Goal: Ask a question

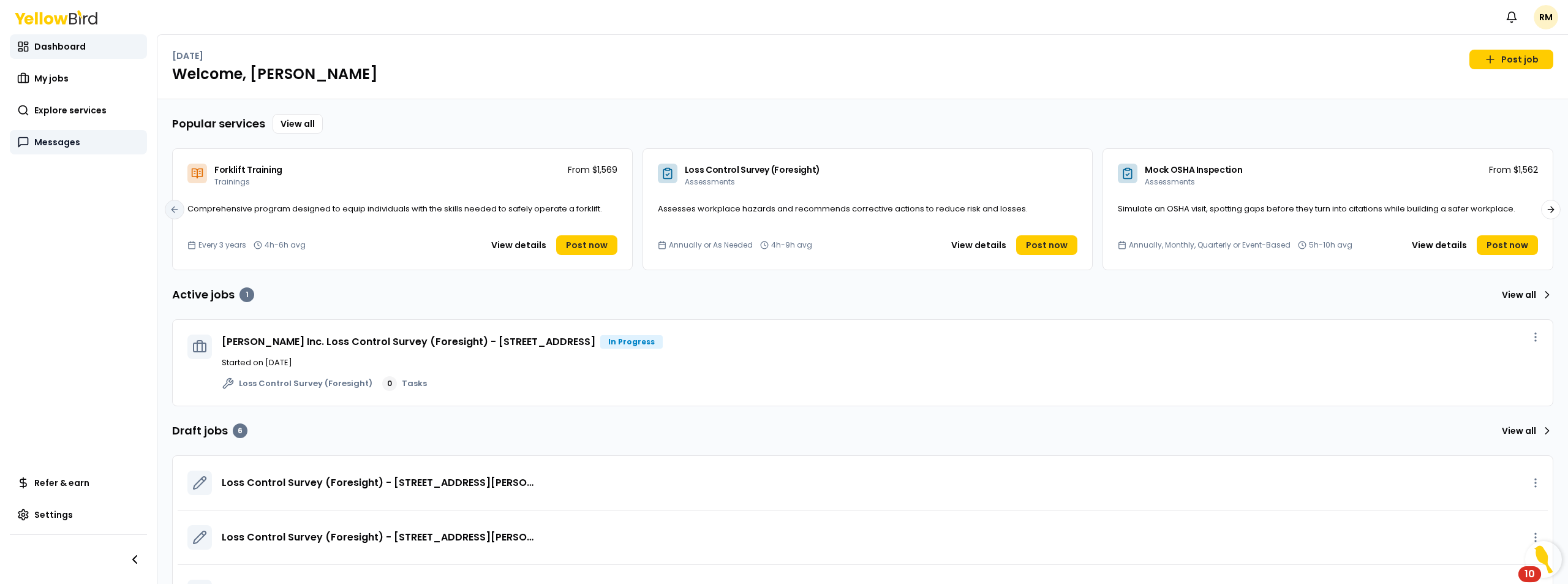
click at [69, 145] on span "Messages" at bounding box center [57, 142] width 46 height 13
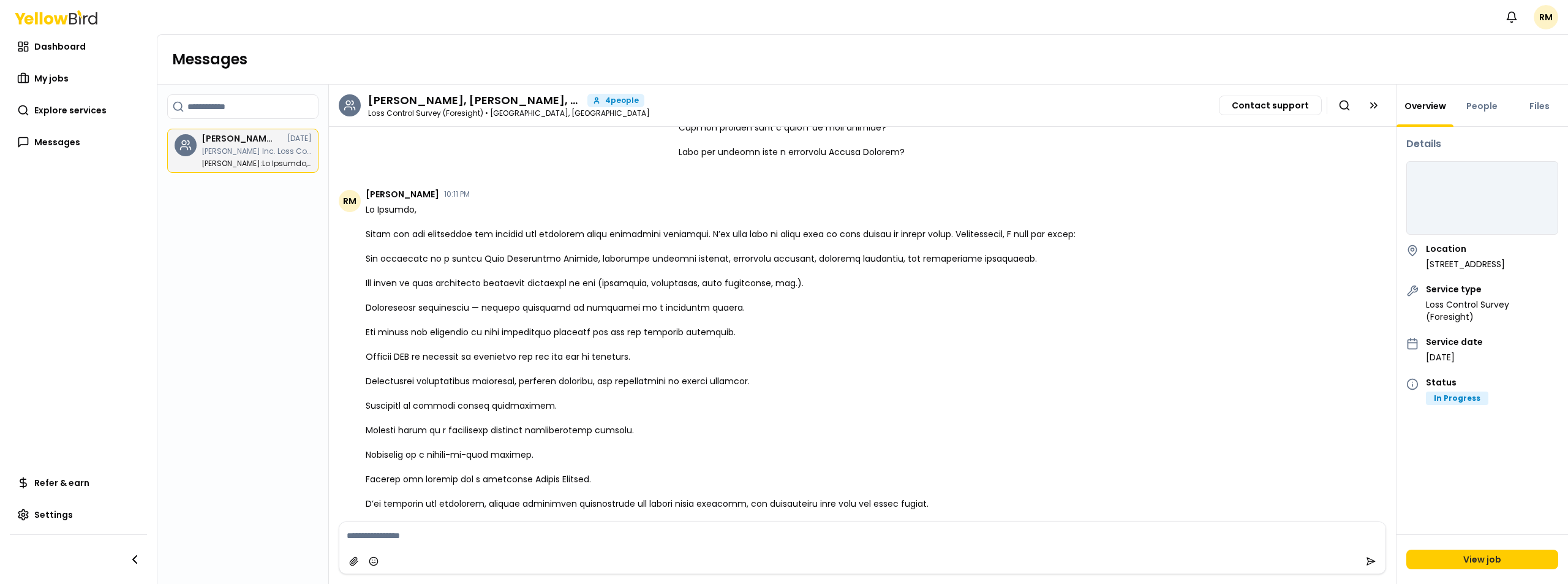
scroll to position [740, 0]
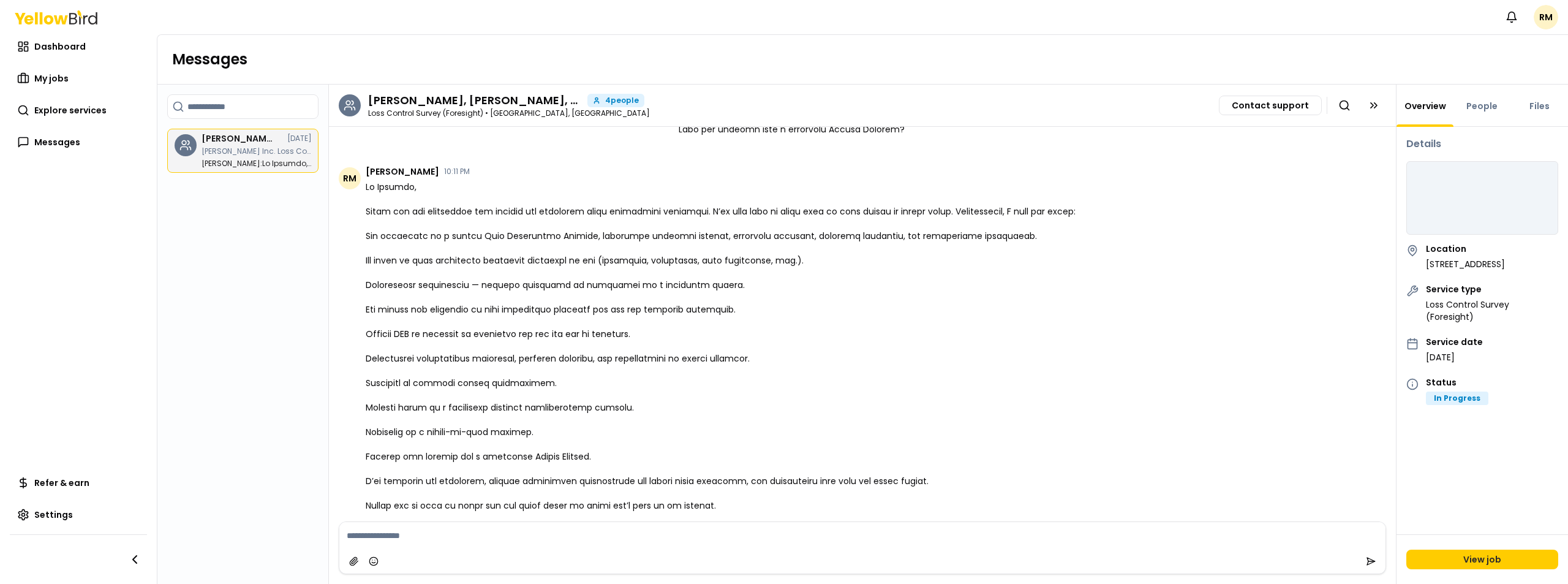
click at [479, 532] on textarea at bounding box center [862, 536] width 1046 height 27
click at [373, 505] on button "@ [PERSON_NAME]" at bounding box center [383, 512] width 83 height 15
type textarea "**********"
drag, startPoint x: 856, startPoint y: 523, endPoint x: 351, endPoint y: 508, distance: 505.2
click at [351, 508] on textarea "**********" at bounding box center [862, 523] width 1046 height 52
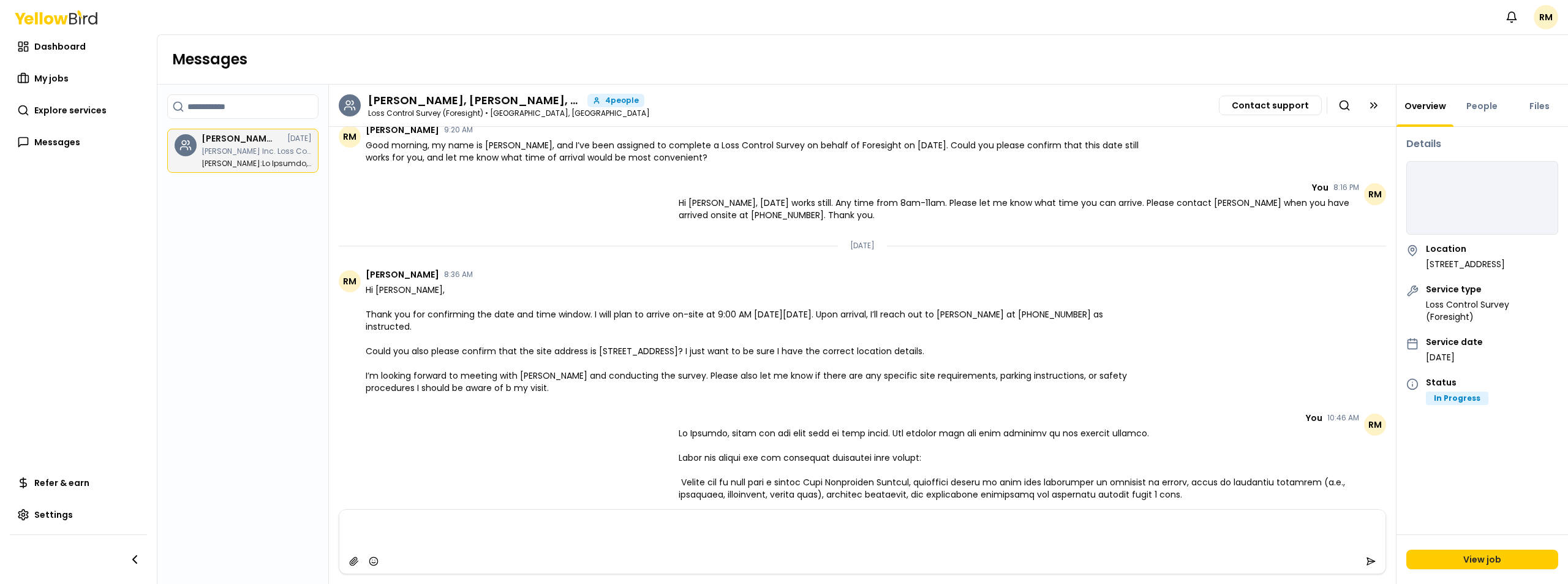
scroll to position [130, 0]
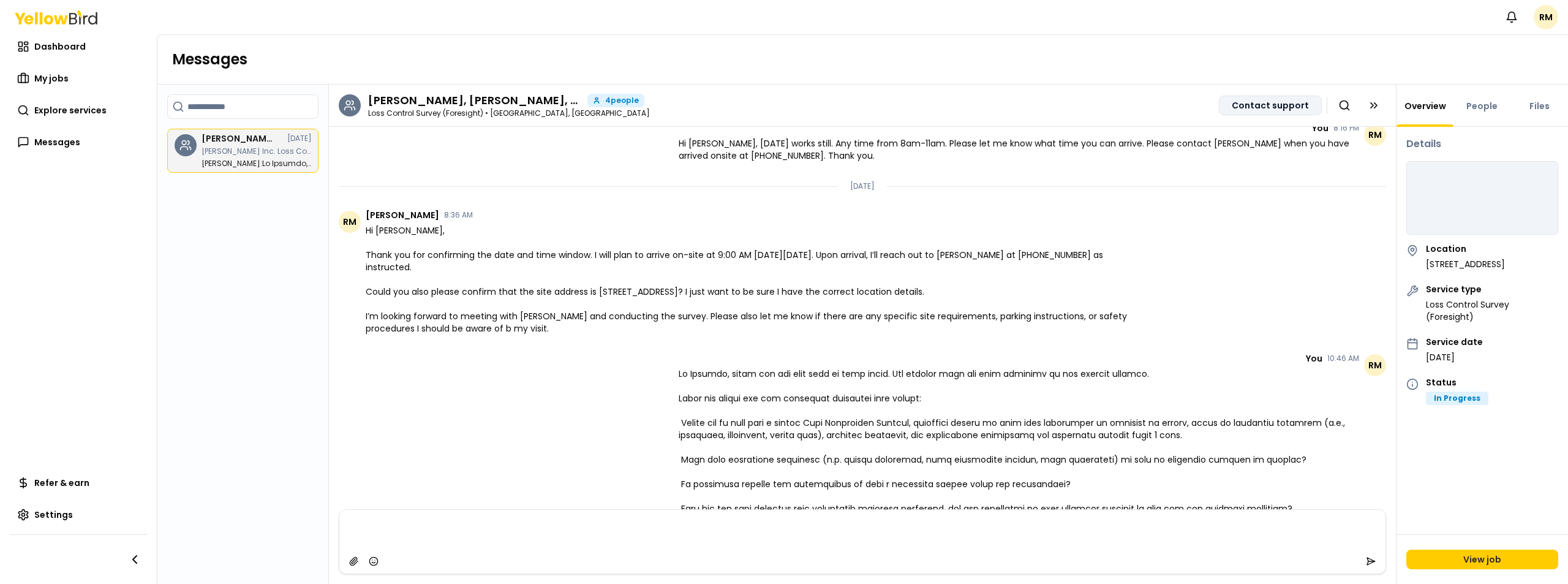
click at [1263, 104] on button "Contact support" at bounding box center [1271, 105] width 103 height 20
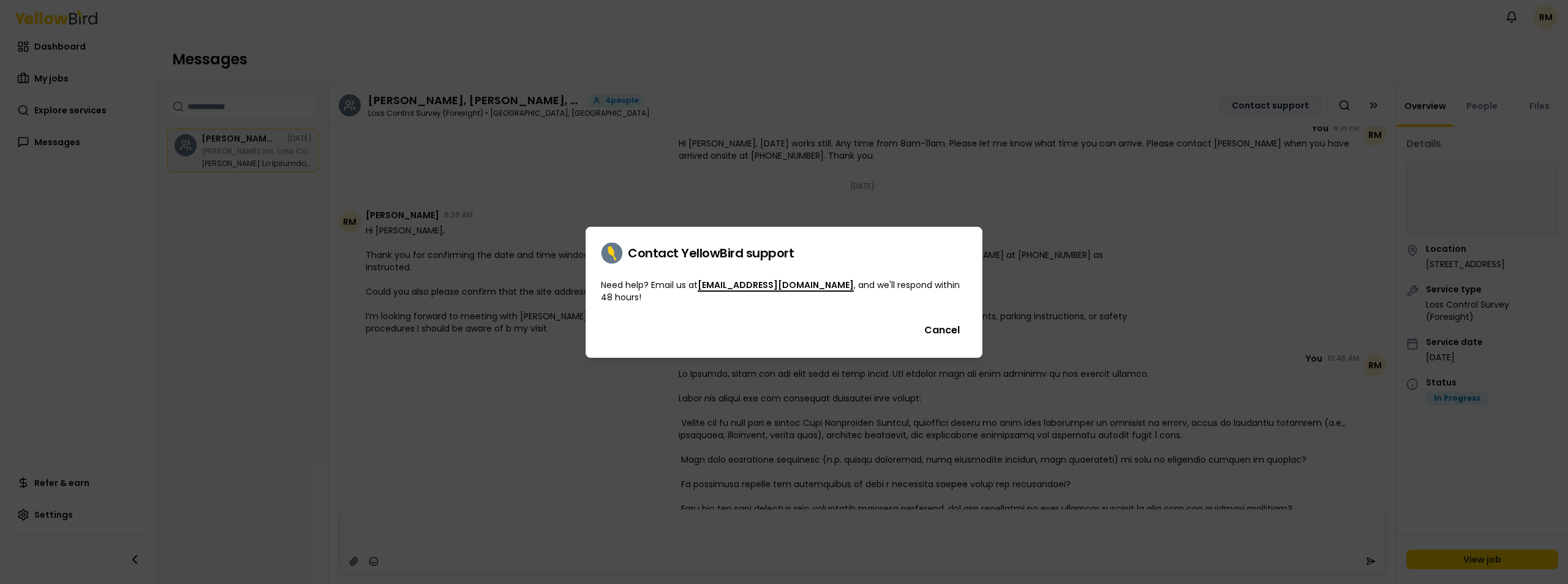
scroll to position [190, 0]
click at [750, 280] on link "[EMAIL_ADDRESS][DOMAIN_NAME]" at bounding box center [776, 286] width 156 height 13
click at [943, 327] on button "Cancel" at bounding box center [942, 330] width 50 height 24
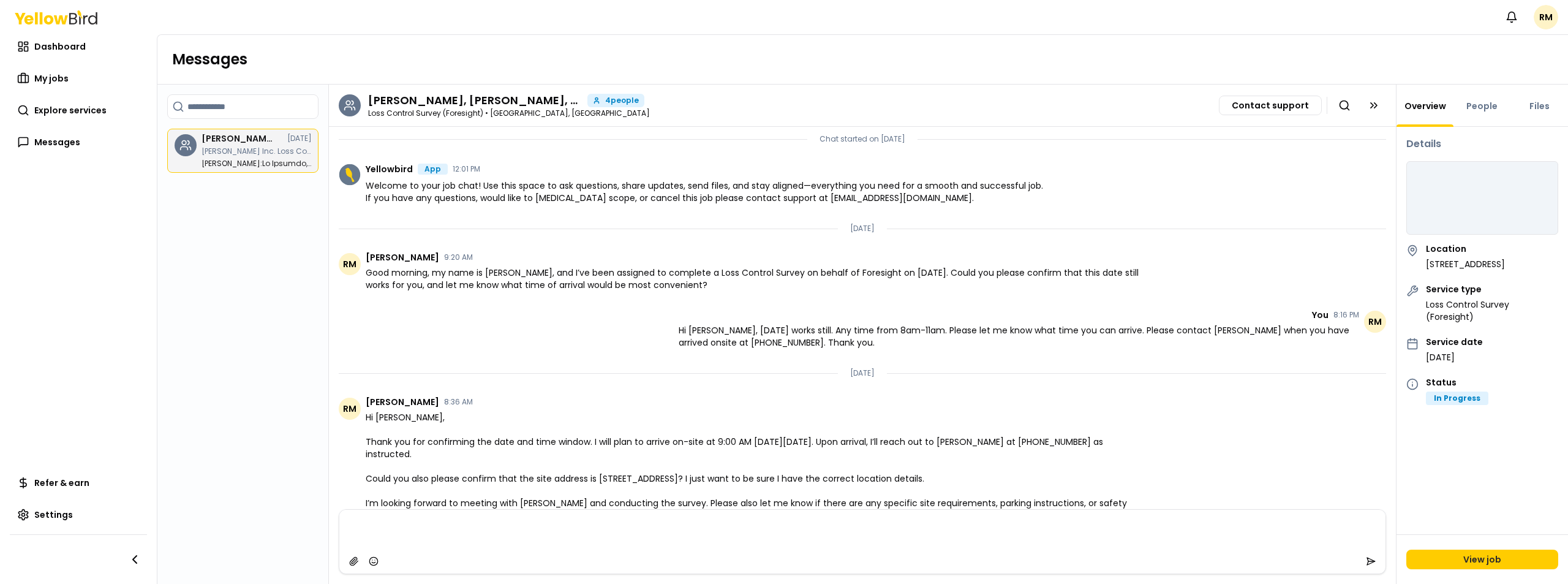
scroll to position [0, 0]
